Goal: Task Accomplishment & Management: Use online tool/utility

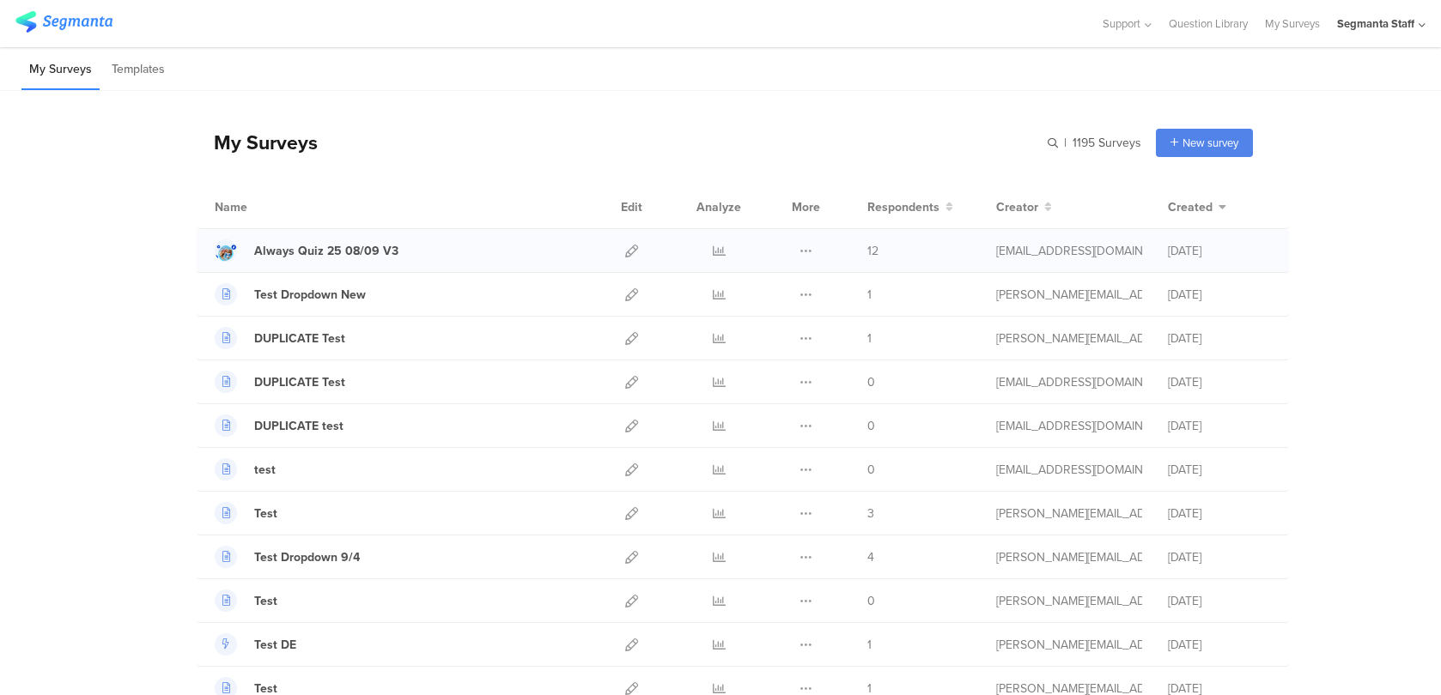
click at [622, 248] on div at bounding box center [631, 250] width 37 height 43
click at [628, 249] on icon at bounding box center [631, 251] width 13 height 13
